Goal: Find contact information: Find contact information

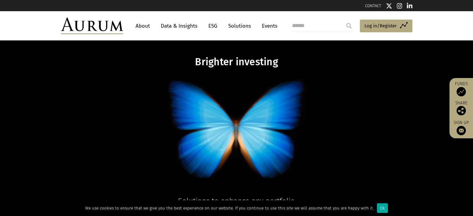
click at [409, 6] on img at bounding box center [409, 6] width 6 height 6
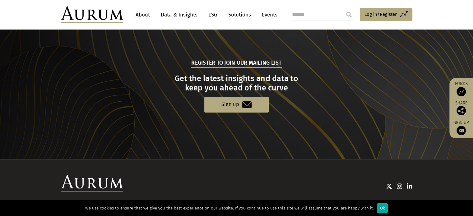
scroll to position [653, 0]
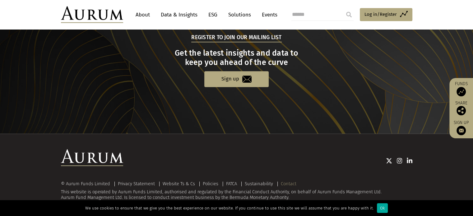
click at [288, 184] on link "Contact" at bounding box center [289, 184] width 16 height 6
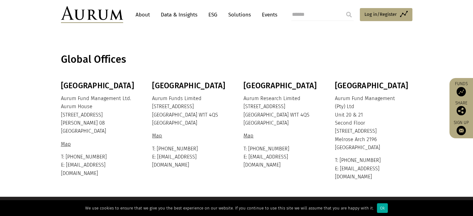
scroll to position [185, 0]
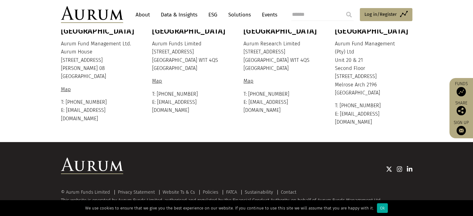
click at [307, 17] on input "search" at bounding box center [322, 14] width 62 height 12
type input "*******"
click at [342, 8] on input "submit" at bounding box center [348, 14] width 12 height 12
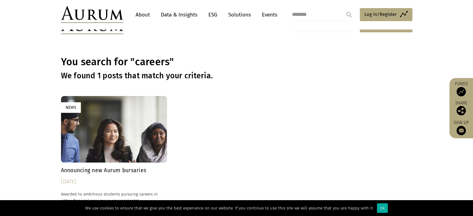
scroll to position [103, 0]
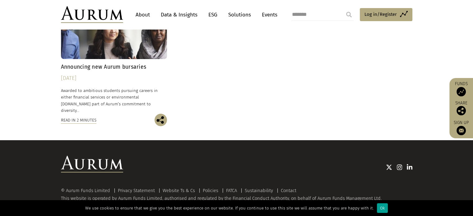
click at [377, 209] on div "Ok" at bounding box center [382, 208] width 11 height 10
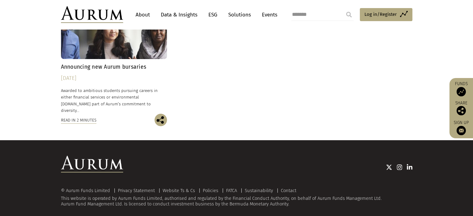
scroll to position [0, 0]
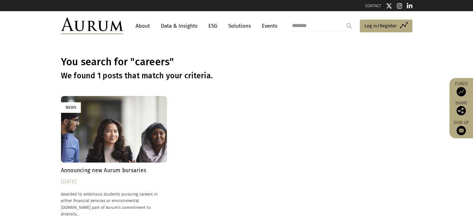
click at [138, 24] on link "About" at bounding box center [142, 25] width 21 height 11
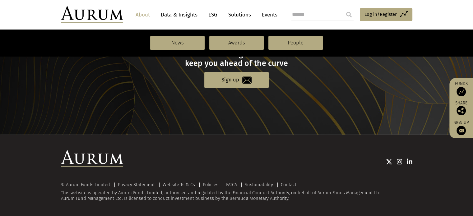
scroll to position [711, 0]
